Goal: Task Accomplishment & Management: Use online tool/utility

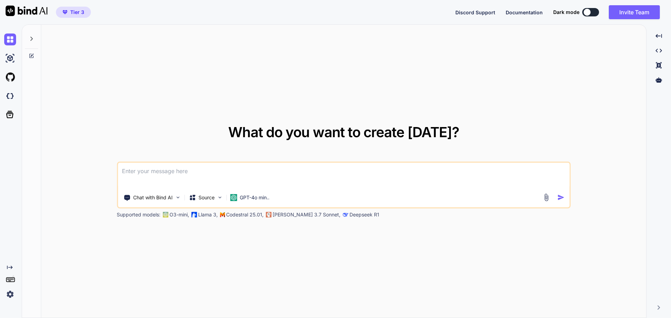
type textarea "x"
click at [12, 96] on img at bounding box center [10, 96] width 12 height 12
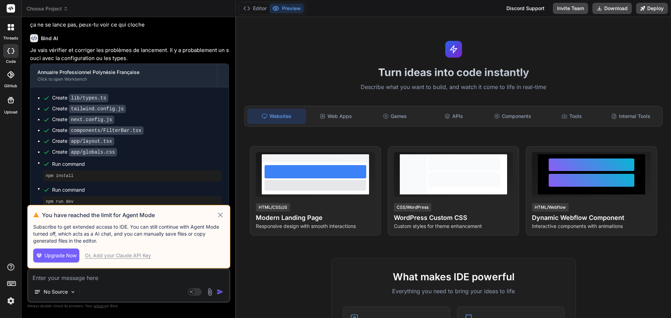
scroll to position [885, 0]
drag, startPoint x: 70, startPoint y: 224, endPoint x: 195, endPoint y: 223, distance: 125.1
click at [195, 223] on div "You have reached the limit for Agent Mode Subscribe to get extended access to I…" at bounding box center [128, 237] width 203 height 64
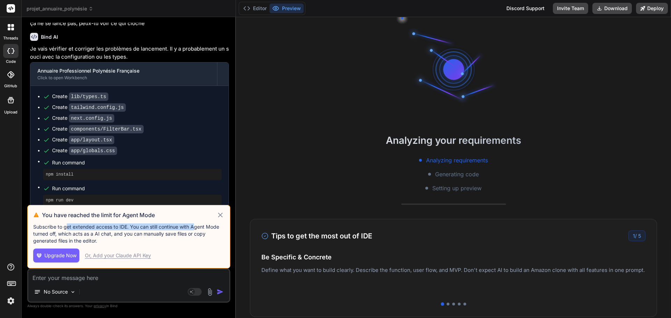
click at [179, 230] on p "Subscribe to get extended access to IDE. You can still continue with Agent Mode…" at bounding box center [128, 234] width 191 height 21
drag, startPoint x: 153, startPoint y: 228, endPoint x: 57, endPoint y: 233, distance: 95.9
click at [57, 233] on p "Subscribe to get extended access to IDE. You can still continue with Agent Mode…" at bounding box center [128, 234] width 191 height 21
click at [103, 230] on p "Subscribe to get extended access to IDE. You can still continue with Agent Mode…" at bounding box center [128, 234] width 191 height 21
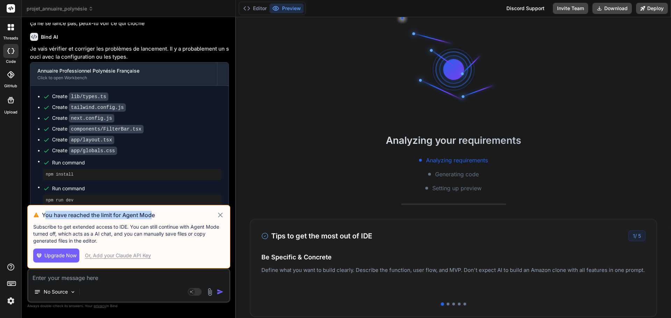
drag, startPoint x: 46, startPoint y: 216, endPoint x: 154, endPoint y: 215, distance: 107.6
click at [154, 215] on h3 "You have reached the limit for Agent Mode" at bounding box center [129, 215] width 174 height 8
drag, startPoint x: 158, startPoint y: 215, endPoint x: 124, endPoint y: 213, distance: 34.3
click at [124, 213] on h3 "You have reached the limit for Agent Mode" at bounding box center [129, 215] width 174 height 8
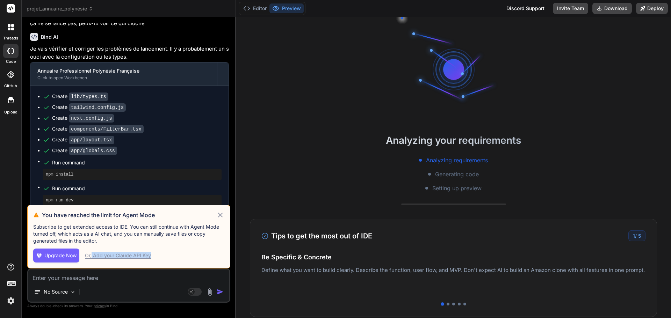
drag, startPoint x: 154, startPoint y: 256, endPoint x: 92, endPoint y: 251, distance: 63.1
click at [92, 251] on div "Upgrade Now Or, Add your Claude API Key" at bounding box center [128, 256] width 191 height 14
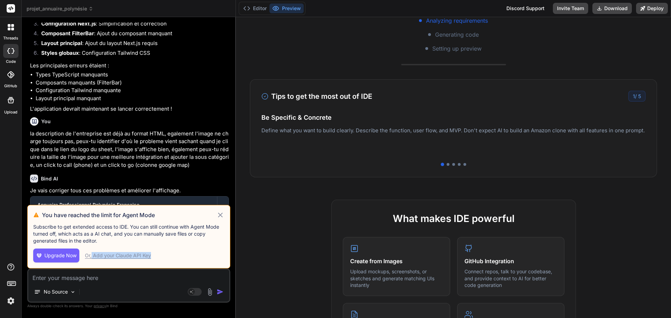
scroll to position [1130, 0]
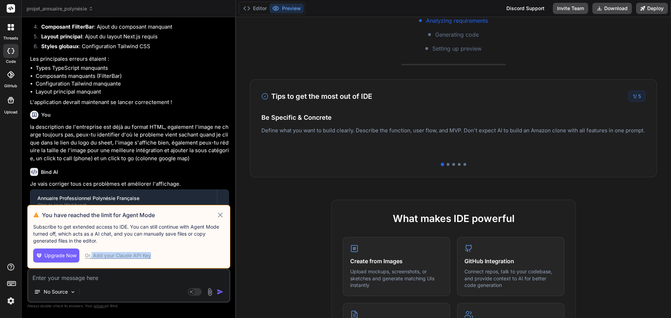
click at [55, 253] on span "Upgrade Now" at bounding box center [60, 255] width 32 height 7
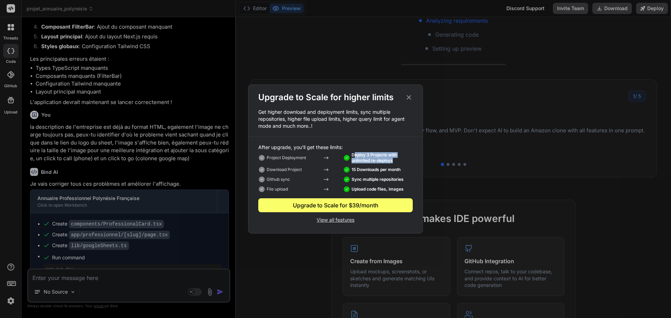
drag, startPoint x: 355, startPoint y: 154, endPoint x: 395, endPoint y: 160, distance: 40.3
click at [395, 160] on p "Deploy 3 Projects with unlimited re-deploys" at bounding box center [382, 157] width 61 height 11
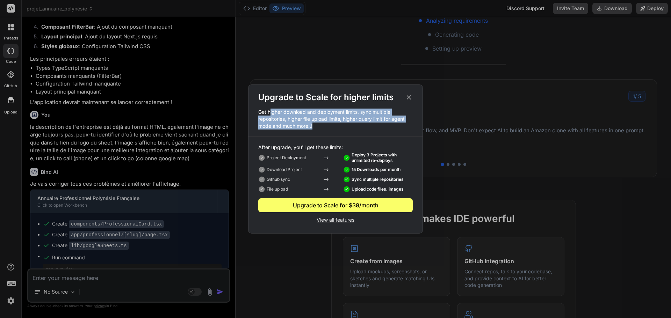
drag, startPoint x: 271, startPoint y: 110, endPoint x: 370, endPoint y: 128, distance: 101.2
click at [370, 128] on p "Get higher download and deployment limits, sync multiple repositories, higher f…" at bounding box center [335, 119] width 174 height 21
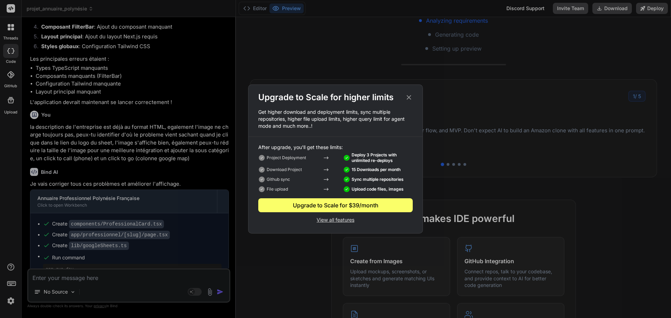
click at [409, 97] on icon at bounding box center [409, 97] width 5 height 5
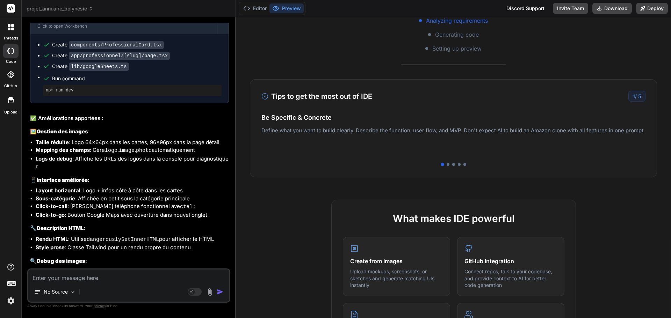
scroll to position [1362, 0]
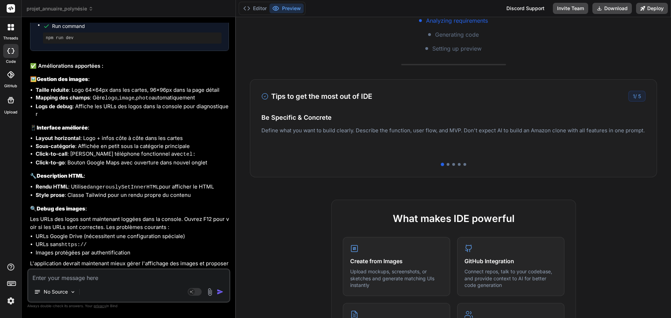
click at [72, 277] on textarea at bounding box center [128, 276] width 201 height 13
click at [68, 289] on div "No Source" at bounding box center [55, 292] width 48 height 14
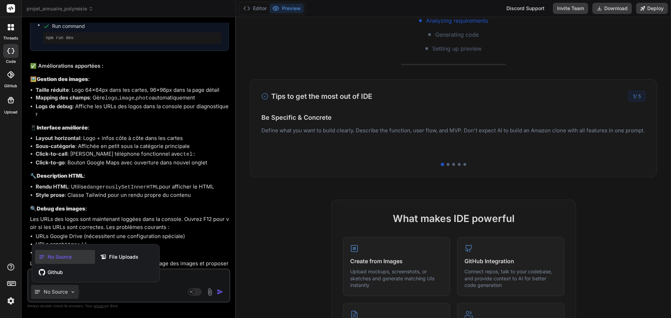
click at [68, 290] on div at bounding box center [335, 159] width 671 height 318
type textarea "x"
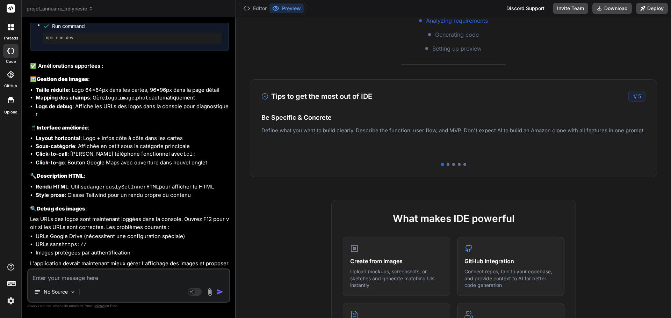
click at [75, 279] on textarea at bounding box center [128, 276] width 201 height 13
click at [262, 10] on button "Editor" at bounding box center [254, 8] width 29 height 10
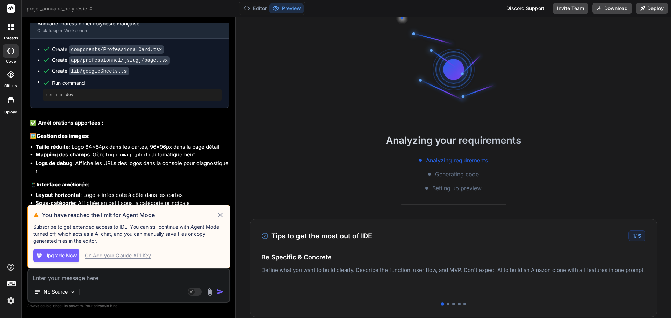
scroll to position [1425, 0]
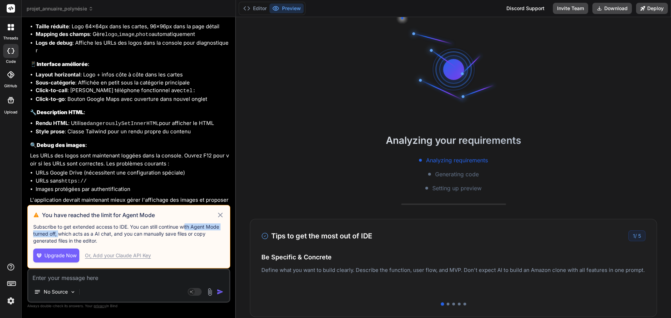
drag, startPoint x: 185, startPoint y: 225, endPoint x: 58, endPoint y: 233, distance: 127.5
click at [58, 233] on p "Subscribe to get extended access to IDE. You can still continue with Agent Mode…" at bounding box center [128, 234] width 191 height 21
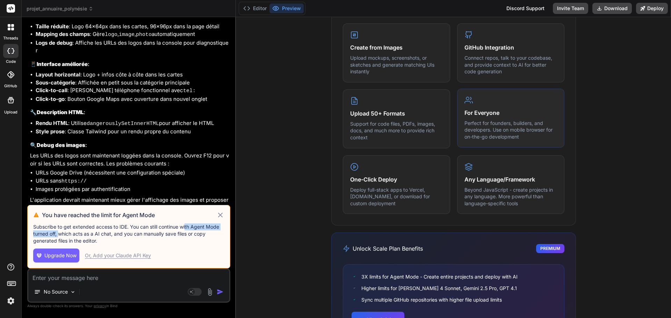
scroll to position [397, 0]
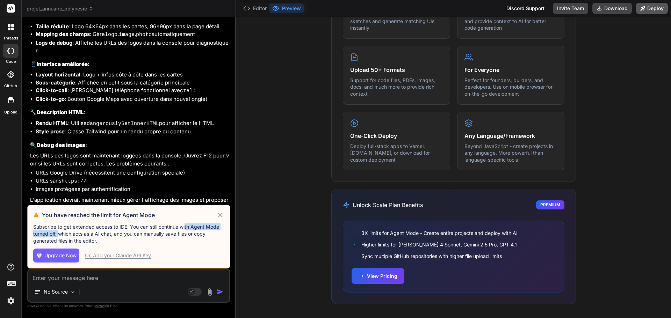
click at [657, 8] on button "Deploy" at bounding box center [652, 8] width 32 height 11
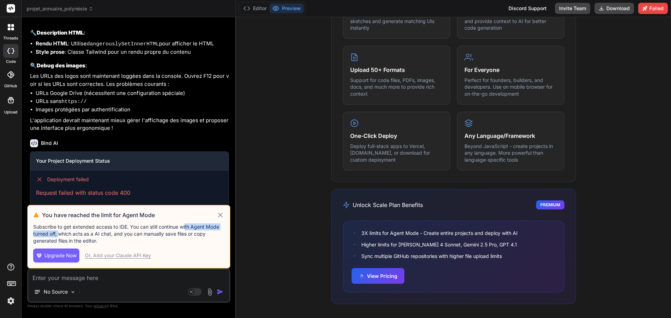
scroll to position [1506, 0]
click at [217, 214] on icon at bounding box center [220, 215] width 8 height 8
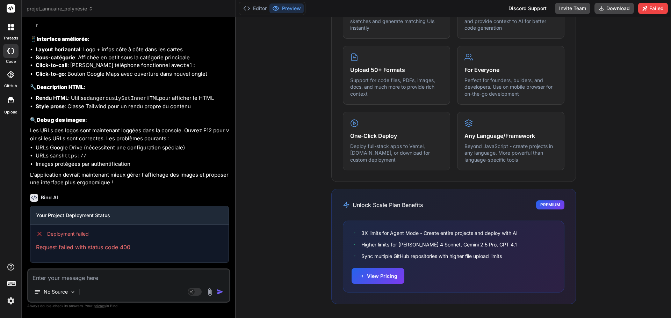
scroll to position [1442, 0]
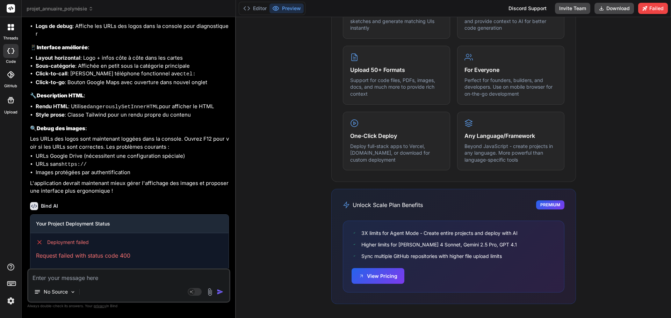
click at [90, 273] on textarea at bounding box center [128, 276] width 201 height 13
type textarea "x"
type textarea "p"
type textarea "x"
type textarea "po"
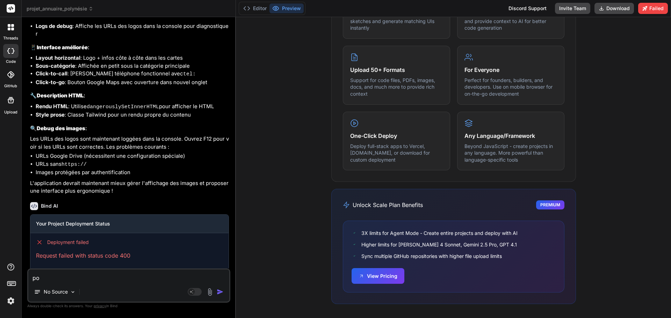
type textarea "x"
type textarea "pou"
type textarea "x"
type textarea "pour"
type textarea "x"
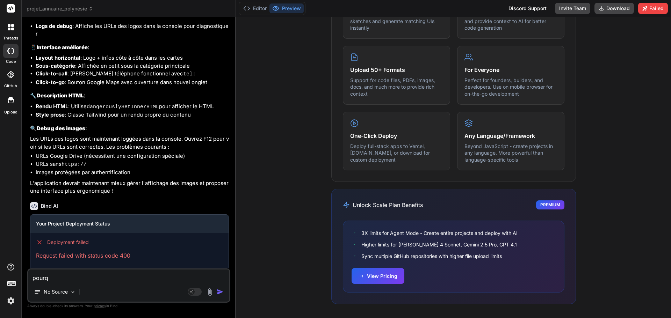
type textarea "pourqu"
type textarea "x"
type textarea "pourquo"
type textarea "x"
type textarea "pourquoi"
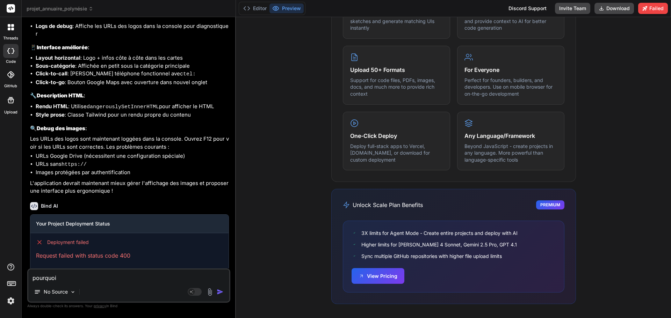
type textarea "x"
type textarea "pourquoi"
type textarea "x"
type textarea "pourquoi l"
type textarea "x"
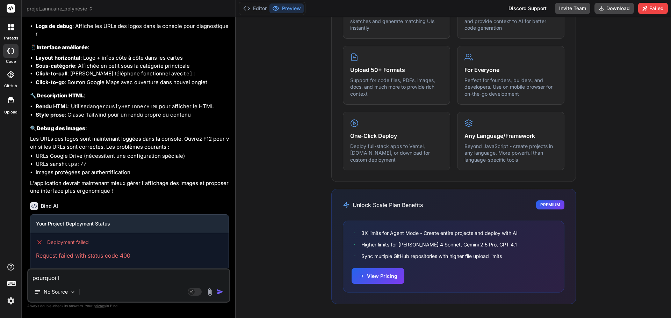
type textarea "pourquoi le"
type textarea "x"
type textarea "pourquoi le"
type textarea "x"
type textarea "pourquoi le d"
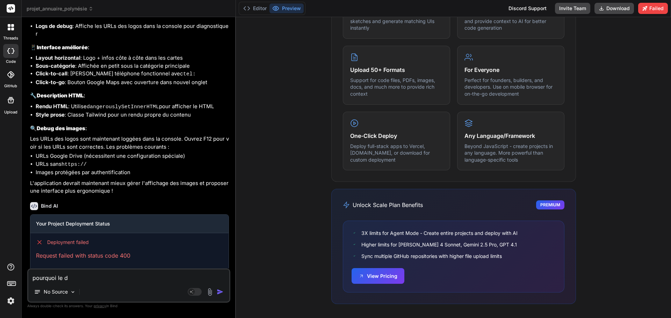
type textarea "x"
type textarea "pourquoi le de"
type textarea "x"
type textarea "pourquoi le dep"
type textarea "x"
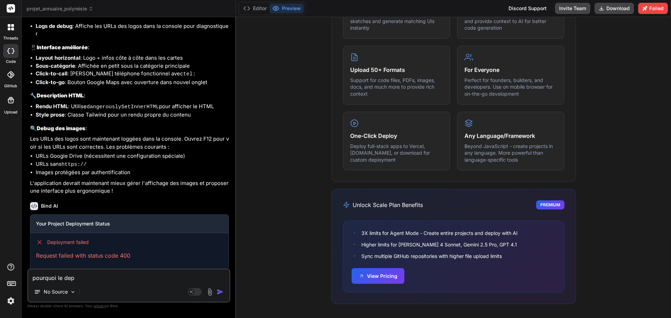
type textarea "pourquoi le depl"
type textarea "x"
type textarea "pourquoi le deplo"
type textarea "x"
type textarea "pourquoi le depl"
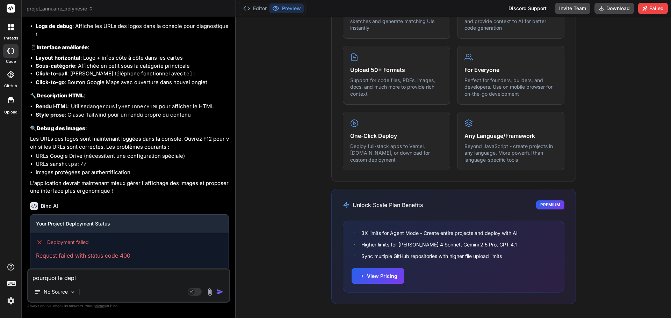
type textarea "x"
type textarea "pourquoi le dep"
type textarea "x"
type textarea "pourquoi le de"
type textarea "x"
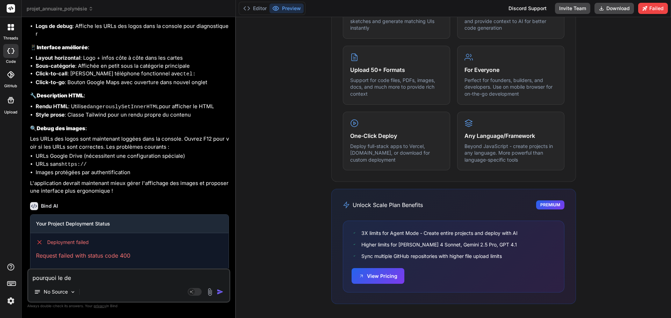
type textarea "pourquoi le d"
type textarea "x"
type textarea "pourquoi le"
type textarea "x"
type textarea "pourquoi le"
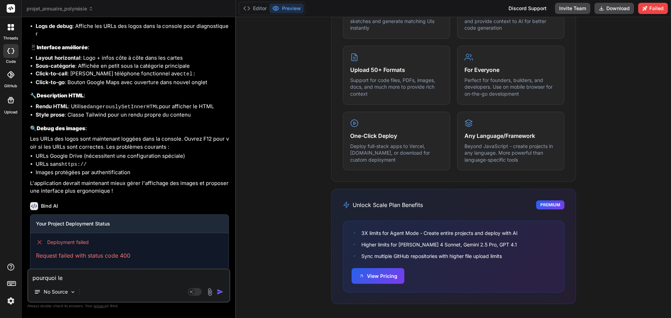
type textarea "x"
type textarea "pourquoi l"
type textarea "x"
type textarea "pourquoi"
type textarea "x"
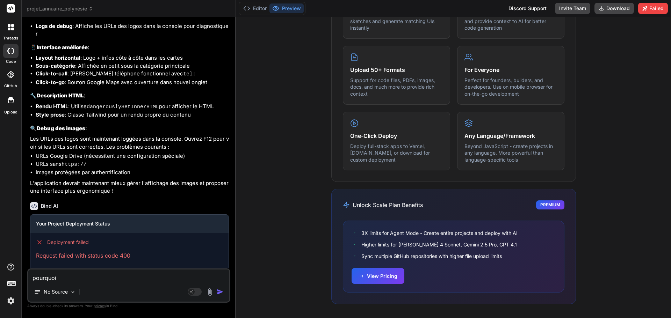
type textarea "pourquoi"
type textarea "x"
type textarea "pourquo"
type textarea "x"
type textarea "pourqu"
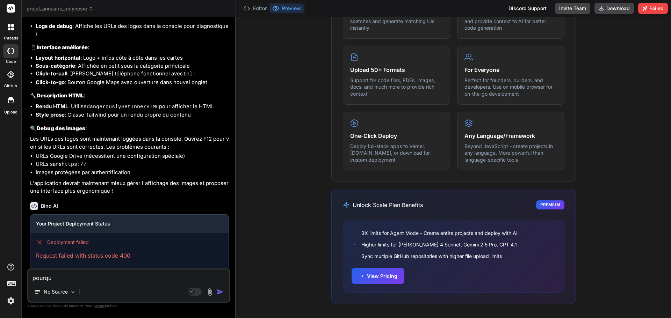
type textarea "x"
type textarea "pourq"
type textarea "x"
type textarea "pour"
type textarea "x"
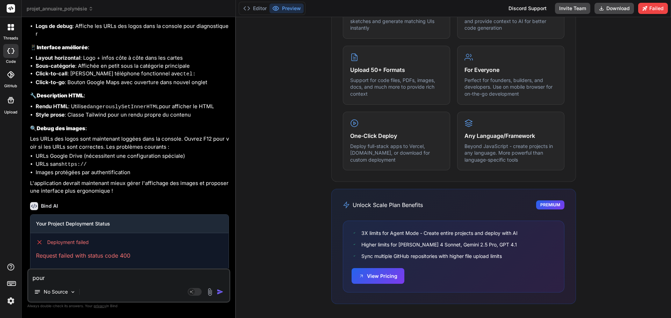
type textarea "pou"
type textarea "x"
type textarea "po"
type textarea "x"
type textarea "p"
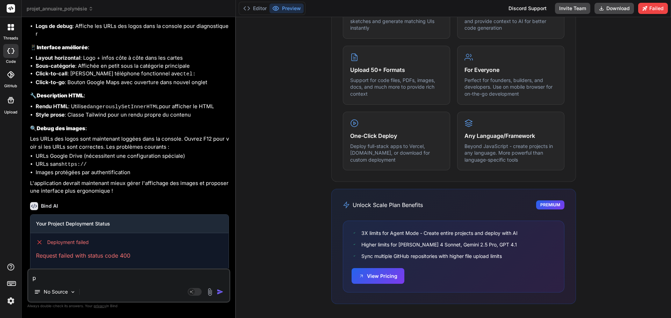
type textarea "x"
drag, startPoint x: 137, startPoint y: 249, endPoint x: 36, endPoint y: 236, distance: 102.2
click at [36, 236] on div "Deployment failed Request failed with status code 400" at bounding box center [129, 249] width 198 height 32
copy div "Deployment failed Request failed with status code 400"
click at [88, 281] on textarea at bounding box center [128, 276] width 201 height 13
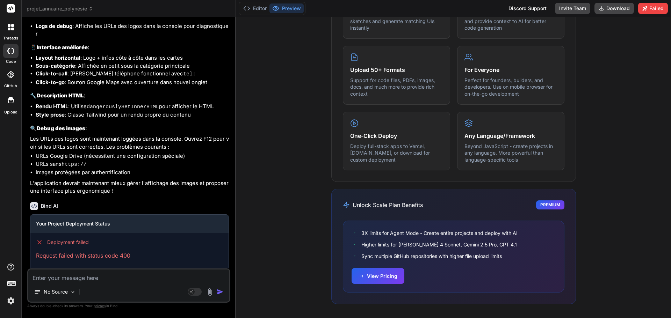
paste textarea "Deployment failed Request failed with status code 400"
type textarea "x"
type textarea "Deployment failed Request failed with status code 400"
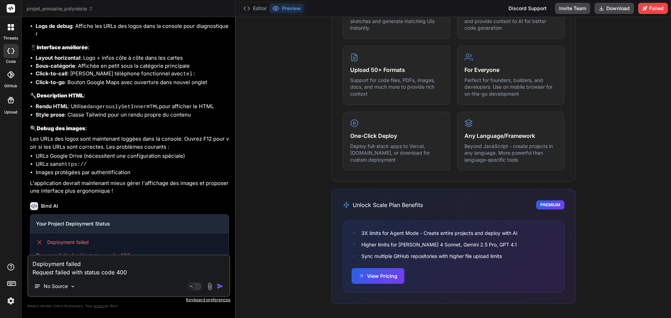
scroll to position [1456, 0]
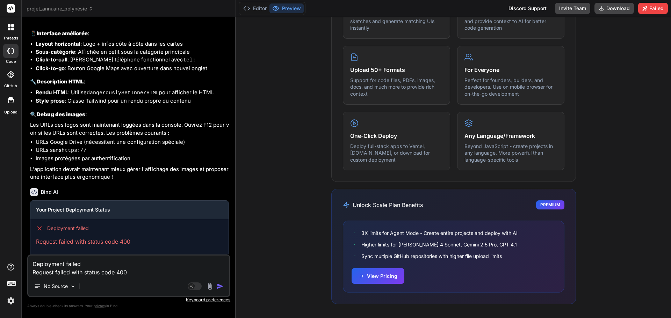
type textarea "x"
type textarea "Deployment failed Request failed with status code 400"
type textarea "x"
type textarea "Deployment failed Request failed with status code 400 r"
type textarea "x"
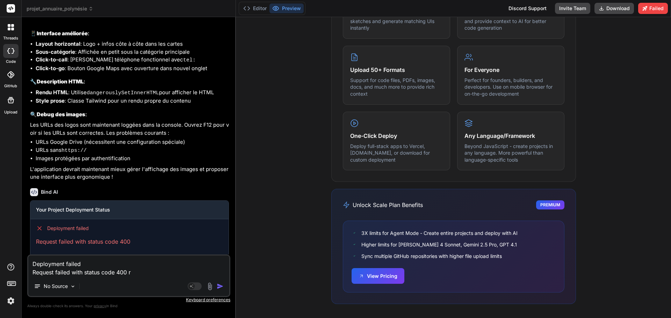
type textarea "Deployment failed Request failed with status code 400 re"
type textarea "x"
type textarea "Deployment failed Request failed with status code 400 res"
type textarea "x"
type textarea "Deployment failed Request failed with status code 400 reso"
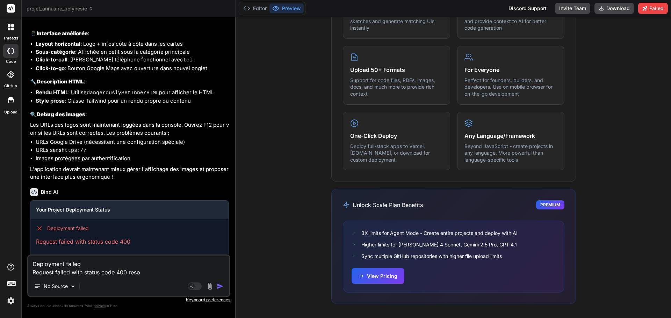
type textarea "x"
type textarea "Deployment failed Request failed with status code 400 resou"
type textarea "x"
type textarea "Deployment failed Request failed with status code 400 resoud"
type textarea "x"
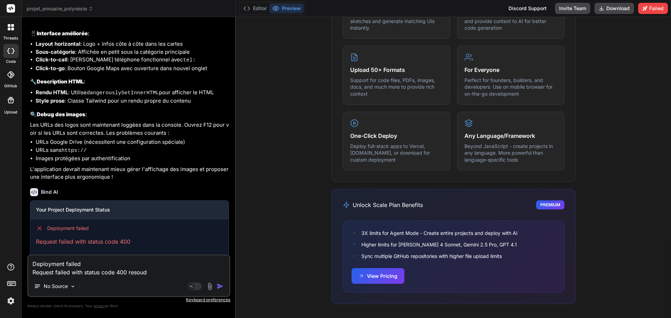
type textarea "Deployment failed Request failed with status code 400 resoud"
type textarea "x"
type textarea "Deployment failed Request failed with status code 400 resoud l"
type textarea "x"
type textarea "Deployment failed Request failed with status code 400 resoud le"
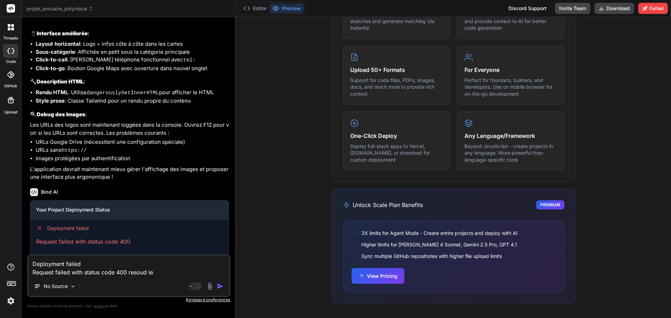
type textarea "x"
type textarea "Deployment failed Request failed with status code 400 resoud le"
type textarea "x"
type textarea "Deployment failed Request failed with status code 400 resoud le p"
type textarea "x"
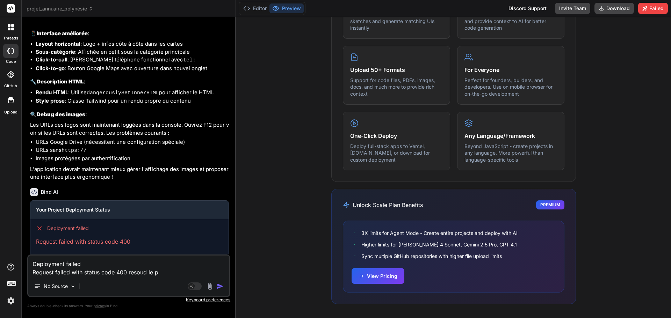
type textarea "Deployment failed Request failed with status code 400 resoud le pr"
type textarea "x"
type textarea "Deployment failed Request failed with status code 400 resoud le pro"
type textarea "x"
type textarea "Deployment failed Request failed with status code 400 resoud le prob"
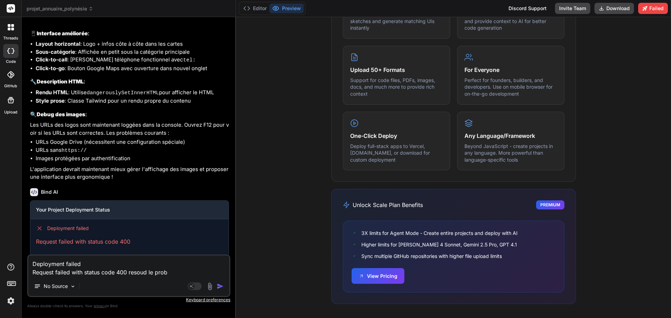
type textarea "x"
type textarea "Deployment failed Request failed with status code 400 resoud le probl"
type textarea "x"
type textarea "Deployment failed Request failed with status code 400 resoud le proble"
type textarea "x"
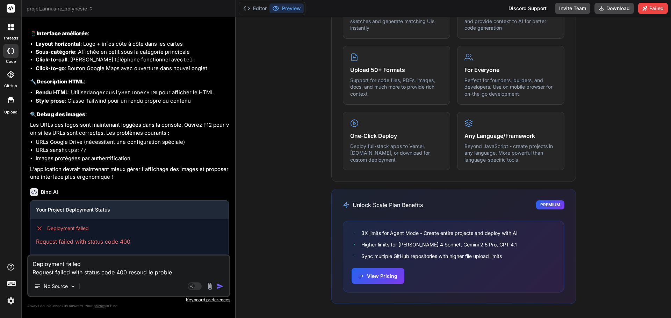
type textarea "Deployment failed Request failed with status code 400 resoud le problem"
type textarea "x"
type textarea "Deployment failed Request failed with status code 400 resoud le probleme"
type textarea "x"
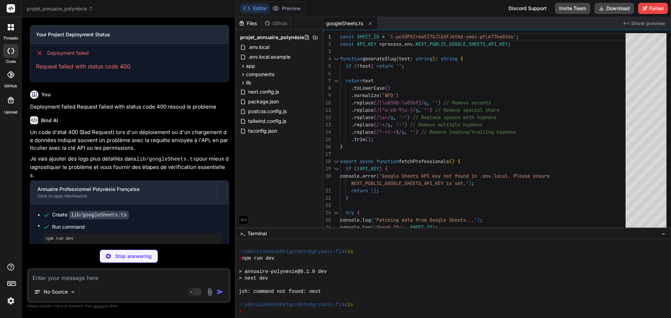
scroll to position [173, 0]
type textarea "x"
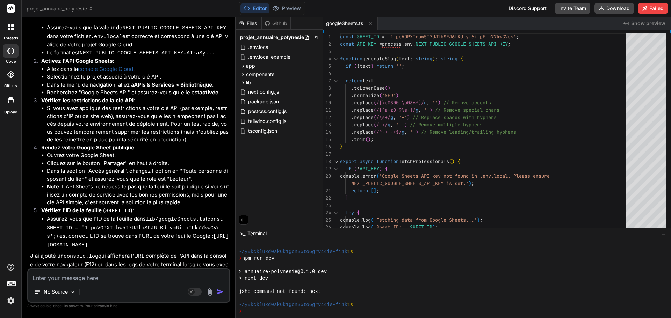
scroll to position [1914, 0]
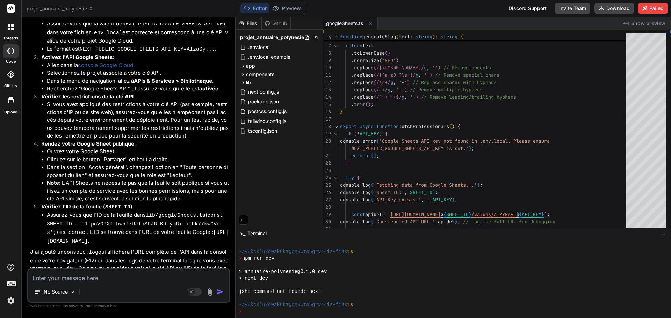
drag, startPoint x: 191, startPoint y: 263, endPoint x: 225, endPoint y: 265, distance: 33.6
click at [227, 284] on p "Après avoir effectué ces vérifications, relancez l'application avec npm run dev…" at bounding box center [129, 292] width 199 height 17
copy p "npm run dev ."
click at [257, 311] on div "❯" at bounding box center [450, 312] width 423 height 7
click at [259, 309] on div "❯" at bounding box center [450, 312] width 423 height 7
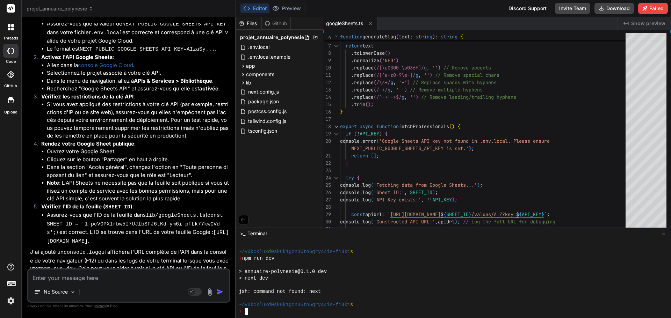
click at [272, 310] on div "❯" at bounding box center [450, 312] width 423 height 7
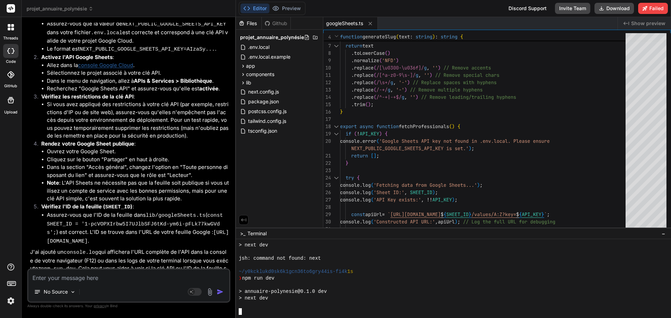
scroll to position [226, 0]
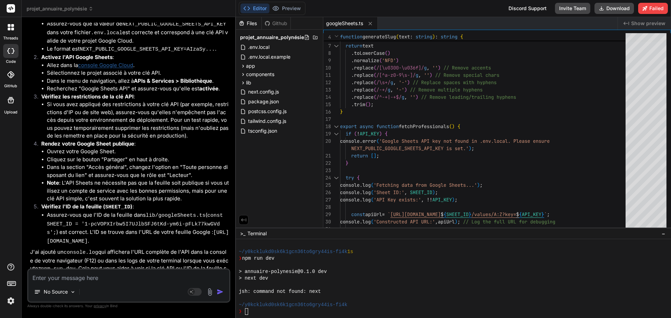
click at [256, 9] on button "Editor" at bounding box center [254, 8] width 29 height 10
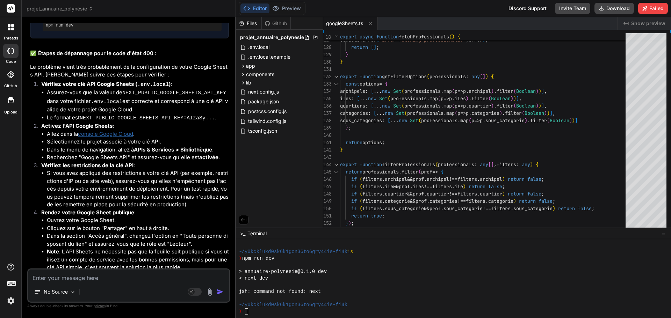
scroll to position [1844, 0]
drag, startPoint x: 66, startPoint y: 66, endPoint x: 169, endPoint y: 68, distance: 103.1
click at [169, 81] on p "Vérifiez votre clé API Google Sheets ( .env.local ) :" at bounding box center [135, 85] width 188 height 9
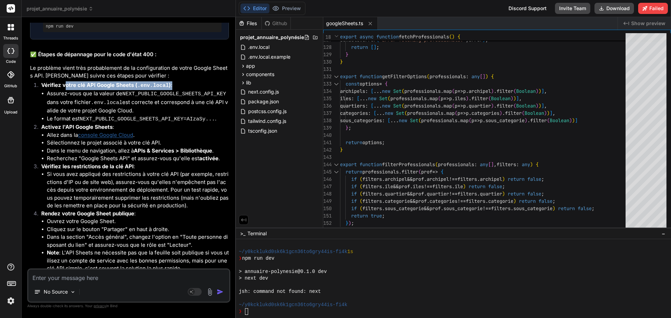
click at [168, 81] on p "Vérifiez votre clé API Google Sheets ( .env.local ) :" at bounding box center [135, 85] width 188 height 9
drag, startPoint x: 48, startPoint y: 56, endPoint x: 158, endPoint y: 94, distance: 115.9
click at [158, 94] on div "Un code d'état 400 (Bad Request) lors d'un déploiement ou d'un chargement de do…" at bounding box center [129, 143] width 199 height 455
click at [142, 171] on li "Si vous avez appliqué des restrictions à votre clé API (par exemple, restrictio…" at bounding box center [138, 190] width 182 height 39
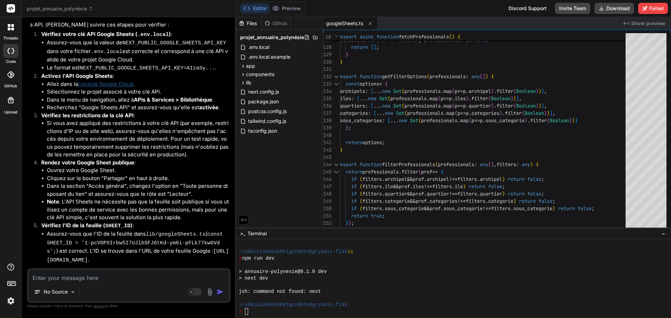
scroll to position [1914, 0]
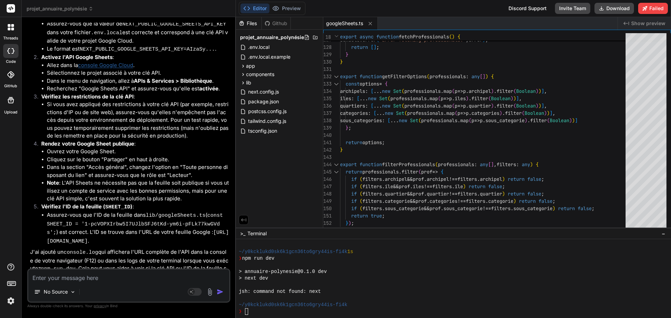
click at [82, 282] on div "No Source Agent Mode. When this toggle is activated, AI automatically makes dec…" at bounding box center [128, 286] width 203 height 34
click at [90, 275] on textarea at bounding box center [128, 276] width 201 height 13
type textarea "x"
type textarea "r"
type textarea "x"
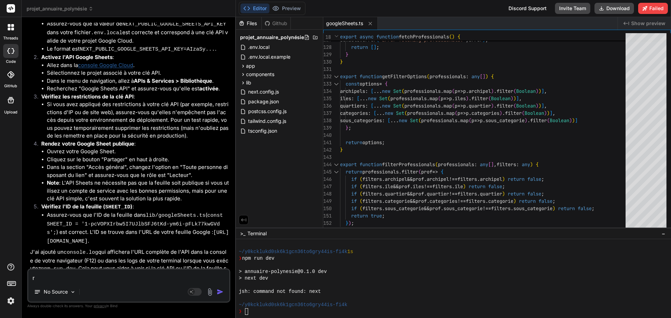
type textarea "re"
type textarea "x"
type textarea "rel"
type textarea "x"
type textarea "rela"
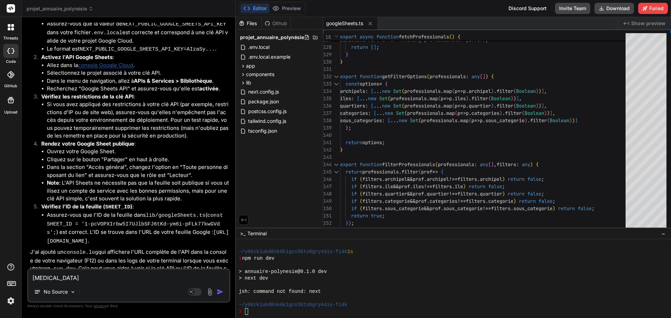
type textarea "x"
type textarea "relan"
type textarea "x"
type textarea "relanc"
type textarea "x"
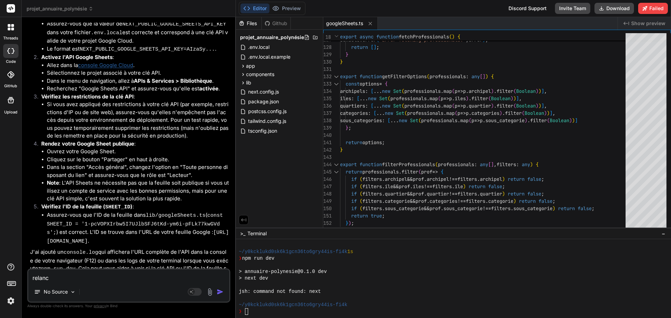
type textarea "relance"
type textarea "x"
type textarea "relance"
type textarea "x"
type textarea "relance l"
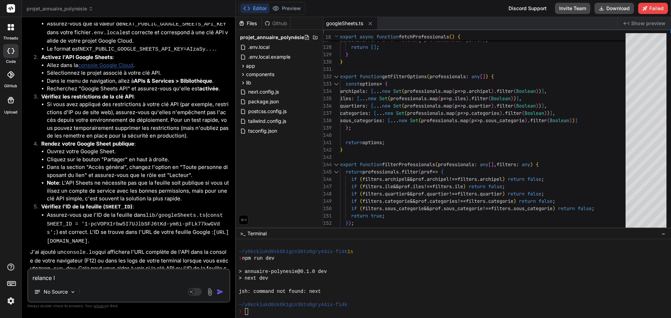
type textarea "x"
type textarea "relance le"
type textarea "x"
type textarea "relance le"
type textarea "x"
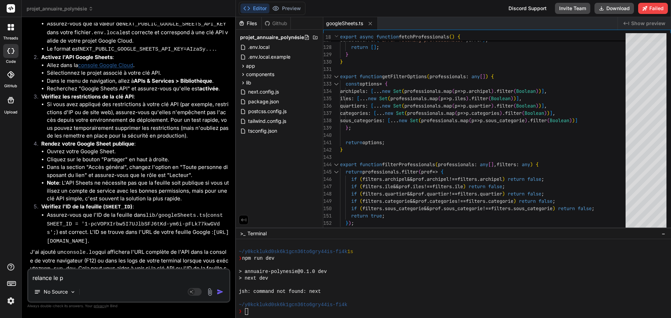
type textarea "relance le pr"
type textarea "x"
type textarea "relance le pre"
type textarea "x"
type textarea "relance le prev"
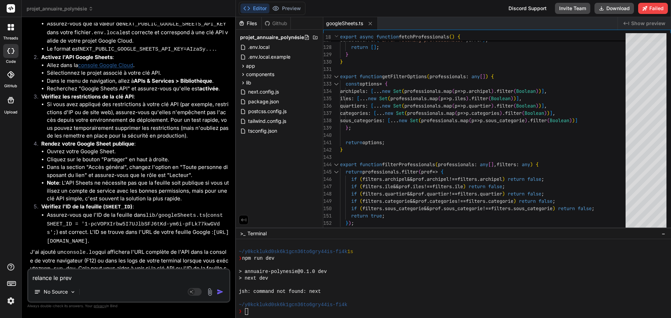
type textarea "x"
type textarea "relance le previ"
type textarea "x"
type textarea "relance le previe"
type textarea "x"
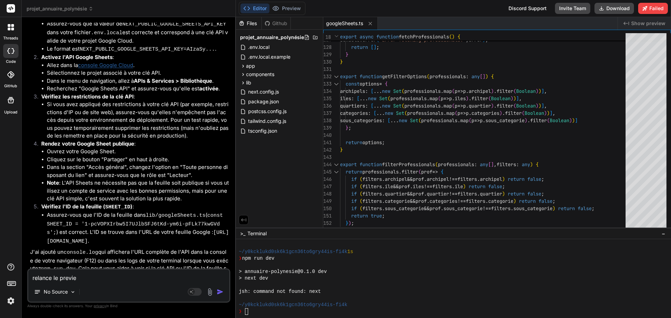
type textarea "relance le previex"
type textarea "x"
type textarea "relance le previe"
type textarea "x"
type textarea "relance le preview"
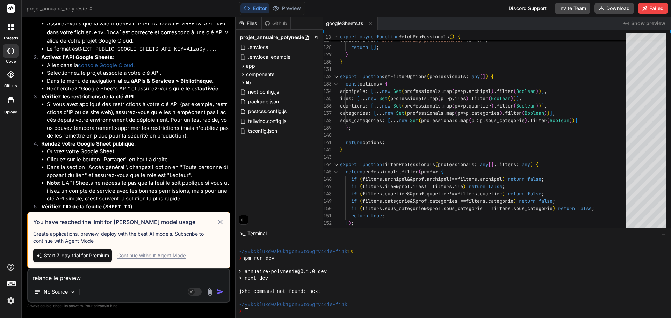
type textarea "x"
type textarea "relance le preview"
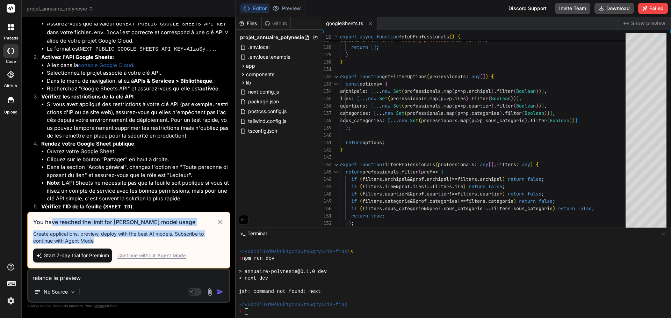
drag, startPoint x: 53, startPoint y: 221, endPoint x: 108, endPoint y: 242, distance: 59.6
click at [108, 242] on div "You have reached the limit for Claude model usage Create applications, preview,…" at bounding box center [128, 240] width 203 height 57
click at [108, 242] on p "Create applications, preview, deploy with the best AI models. Subscribe to cont…" at bounding box center [128, 238] width 191 height 14
